Goal: Task Accomplishment & Management: Use online tool/utility

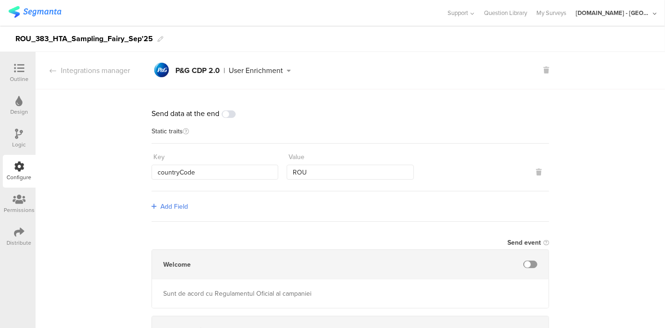
scroll to position [1008, 0]
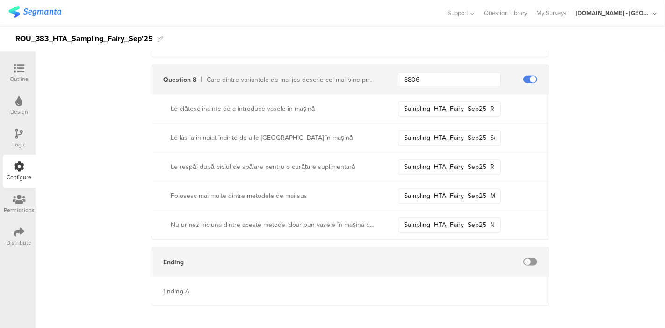
click at [398, 106] on input "Sampling_HTA_Fairy_Sep25_Rinse_Before" at bounding box center [449, 109] width 103 height 15
drag, startPoint x: 396, startPoint y: 106, endPoint x: 444, endPoint y: 221, distance: 124.8
click at [444, 221] on div "Le clătesc înainte de a introduce vasele în mașină Sampling_HTA_Fairy_Sep25_Rin…" at bounding box center [350, 166] width 397 height 145
click at [415, 138] on input "Sampling_HTA_Fairy_Sep25_Soak" at bounding box center [449, 138] width 103 height 15
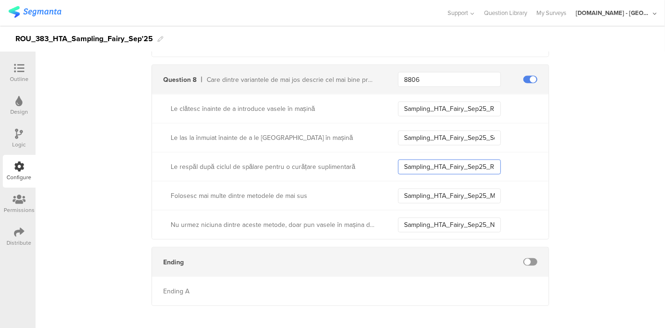
click at [420, 166] on input "Sampling_HTA_Fairy_Sep25_Rinse_After" at bounding box center [449, 167] width 103 height 15
click at [416, 192] on input "Sampling_HTA_Fairy_Sep25_Multiple" at bounding box center [449, 196] width 103 height 15
click at [412, 218] on input "Sampling_HTA_Fairy_Sep25_None" at bounding box center [449, 225] width 103 height 15
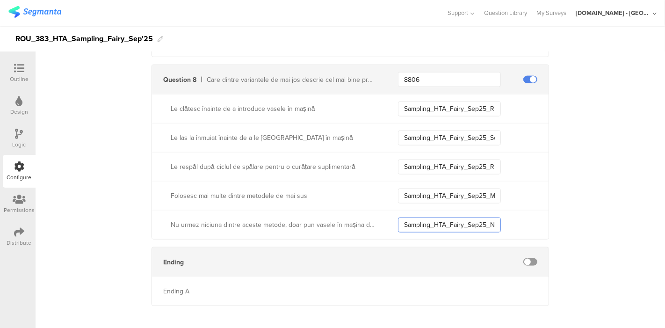
click at [412, 218] on input "Sampling_HTA_Fairy_Sep25_None" at bounding box center [449, 225] width 103 height 15
